Goal: Communication & Community: Participate in discussion

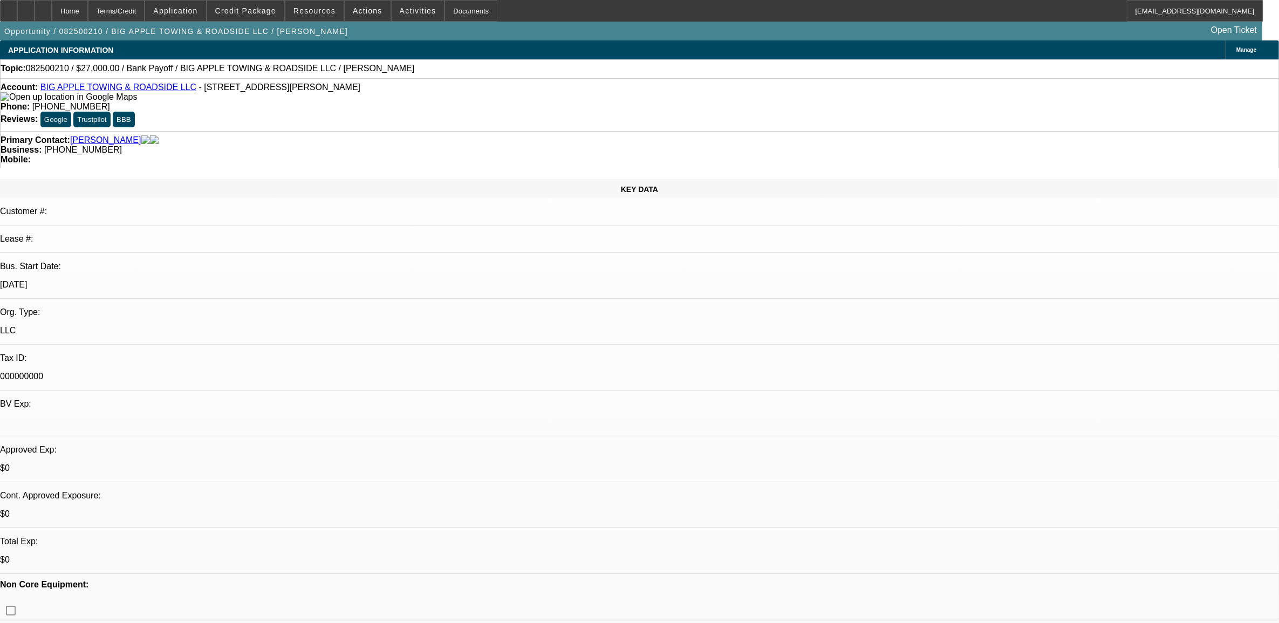
select select "0"
select select "2"
select select "0"
select select "6"
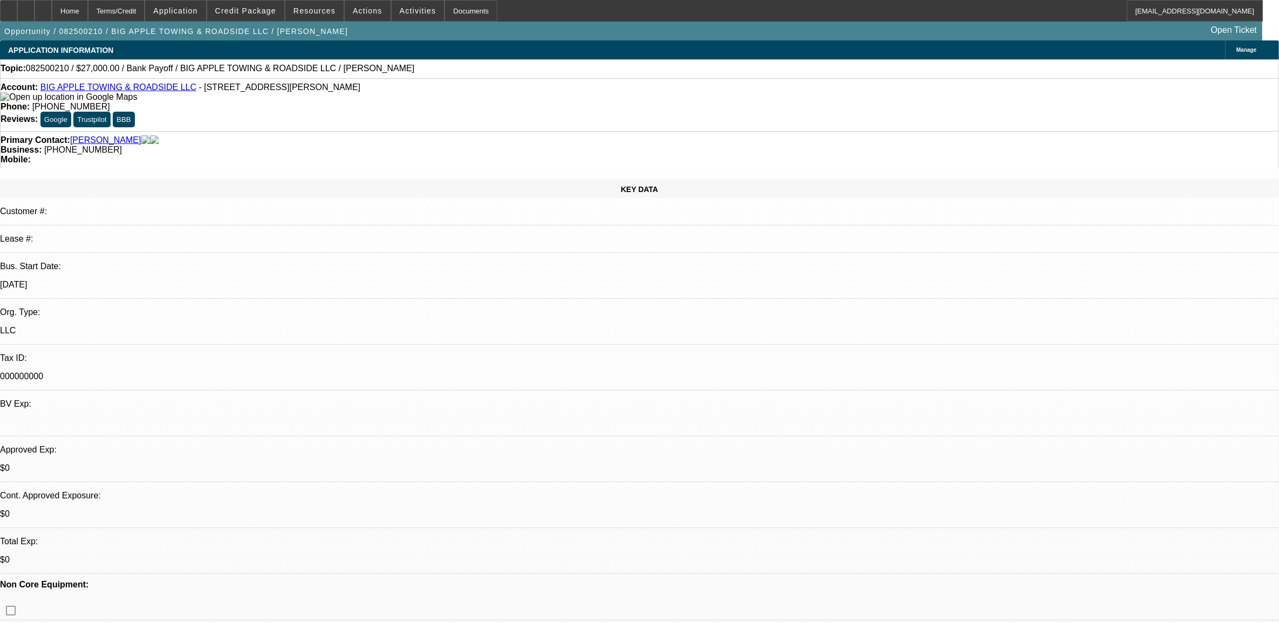
select select "0.1"
select select "2"
select select "0"
select select "6"
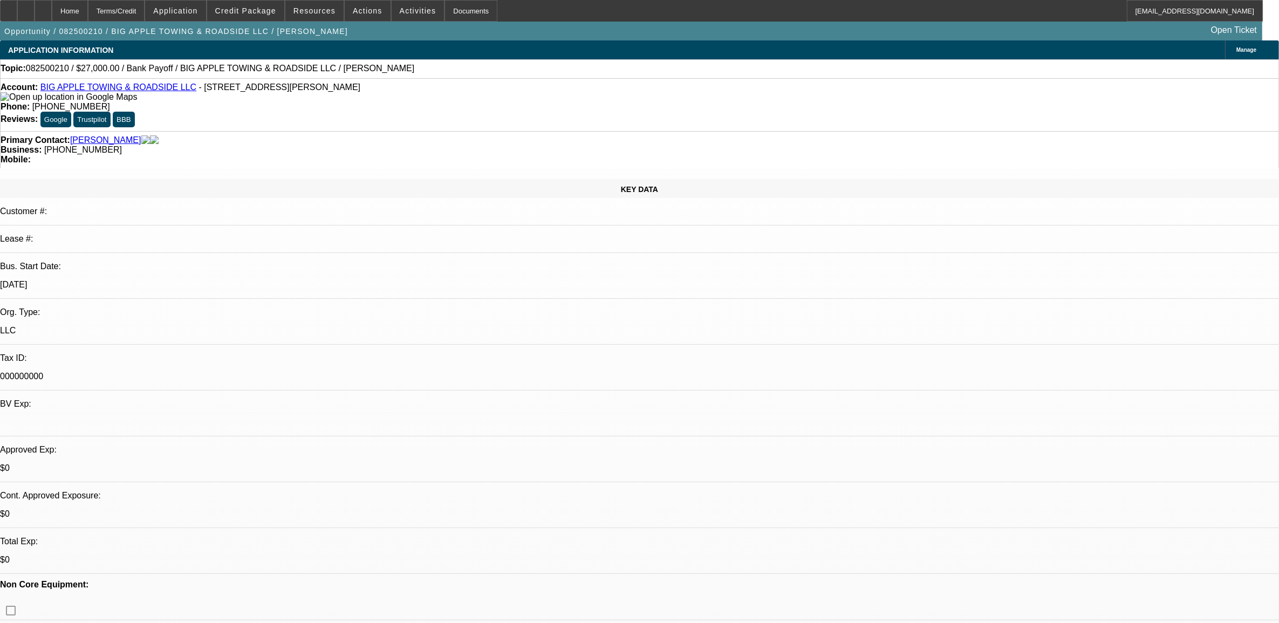
select select "0"
select select "2"
select select "0"
select select "6"
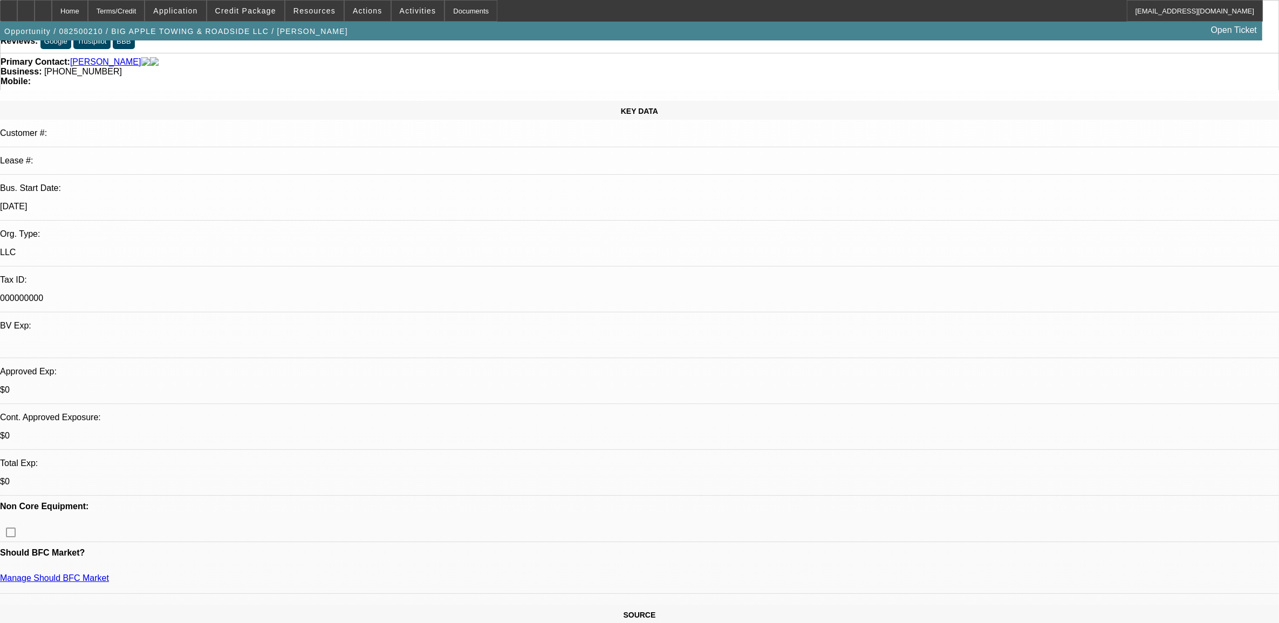
scroll to position [202, 0]
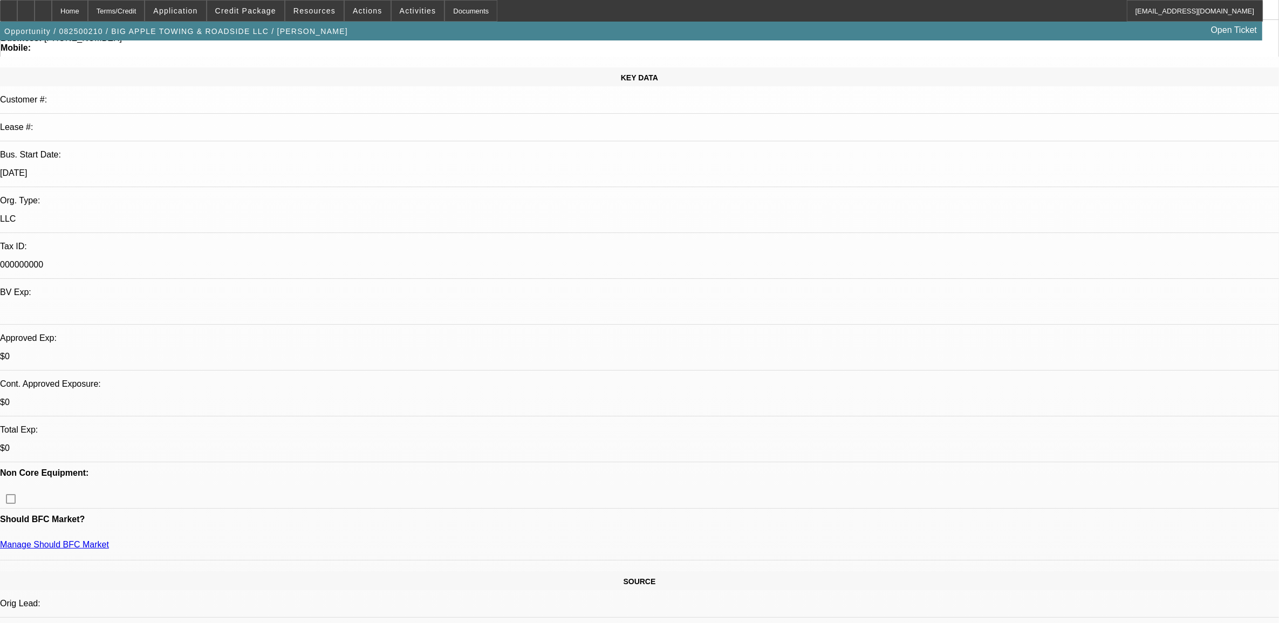
scroll to position [0, 0]
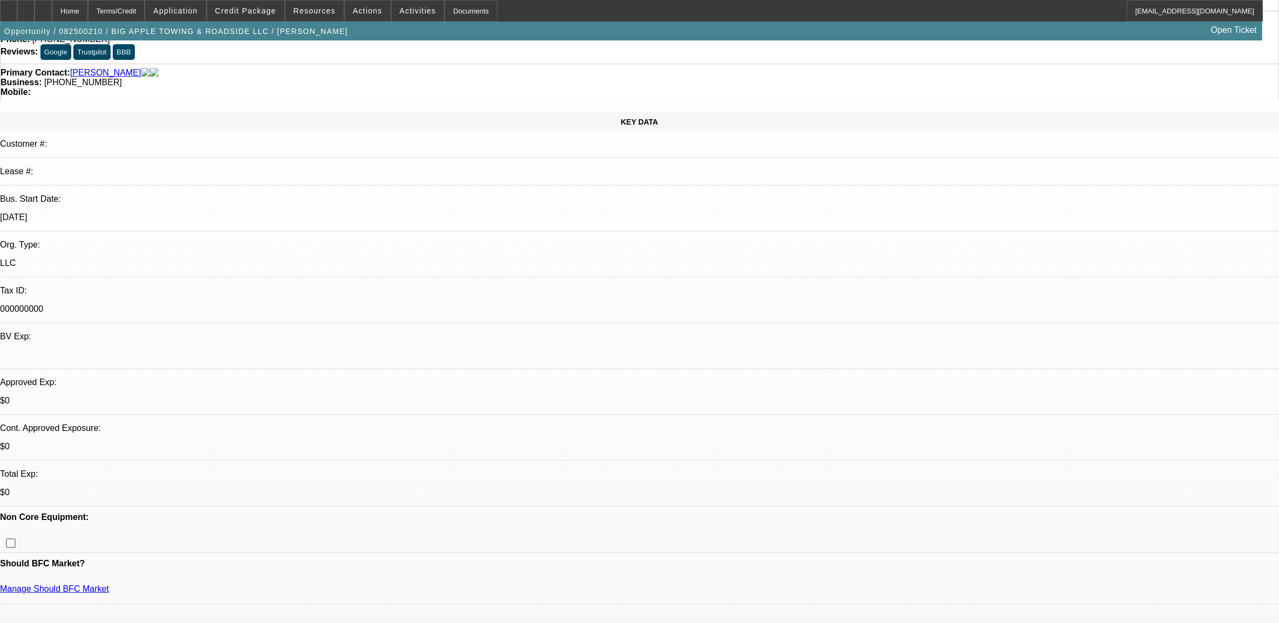
scroll to position [135, 0]
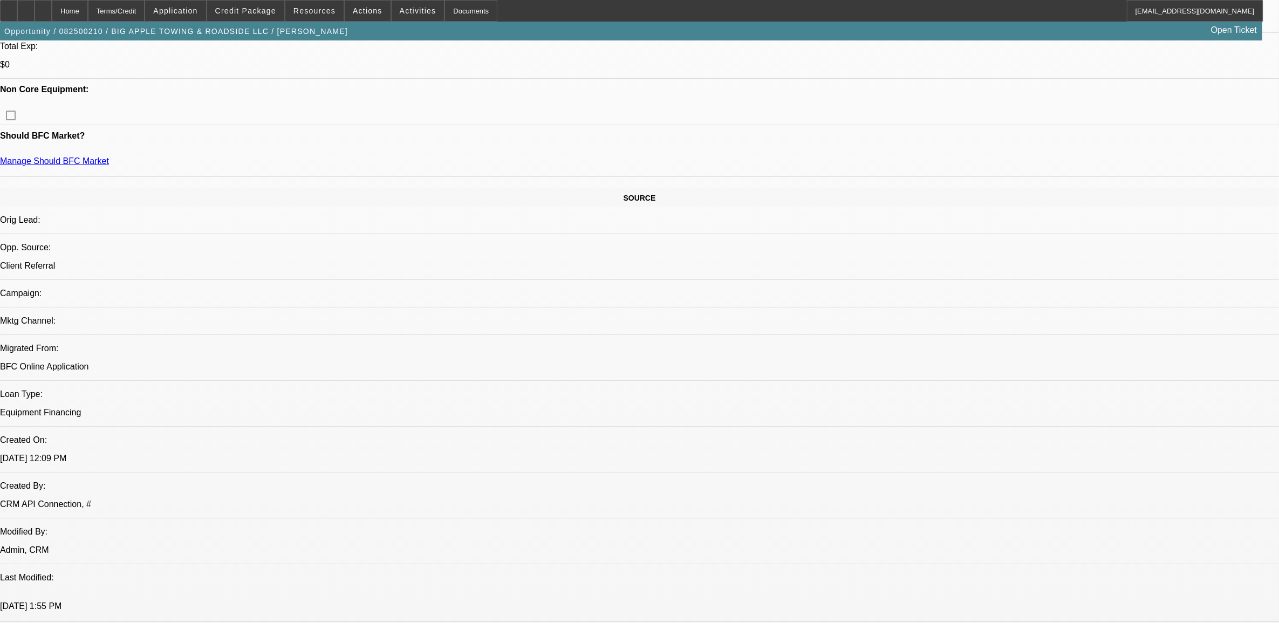
scroll to position [472, 0]
